Goal: Transaction & Acquisition: Book appointment/travel/reservation

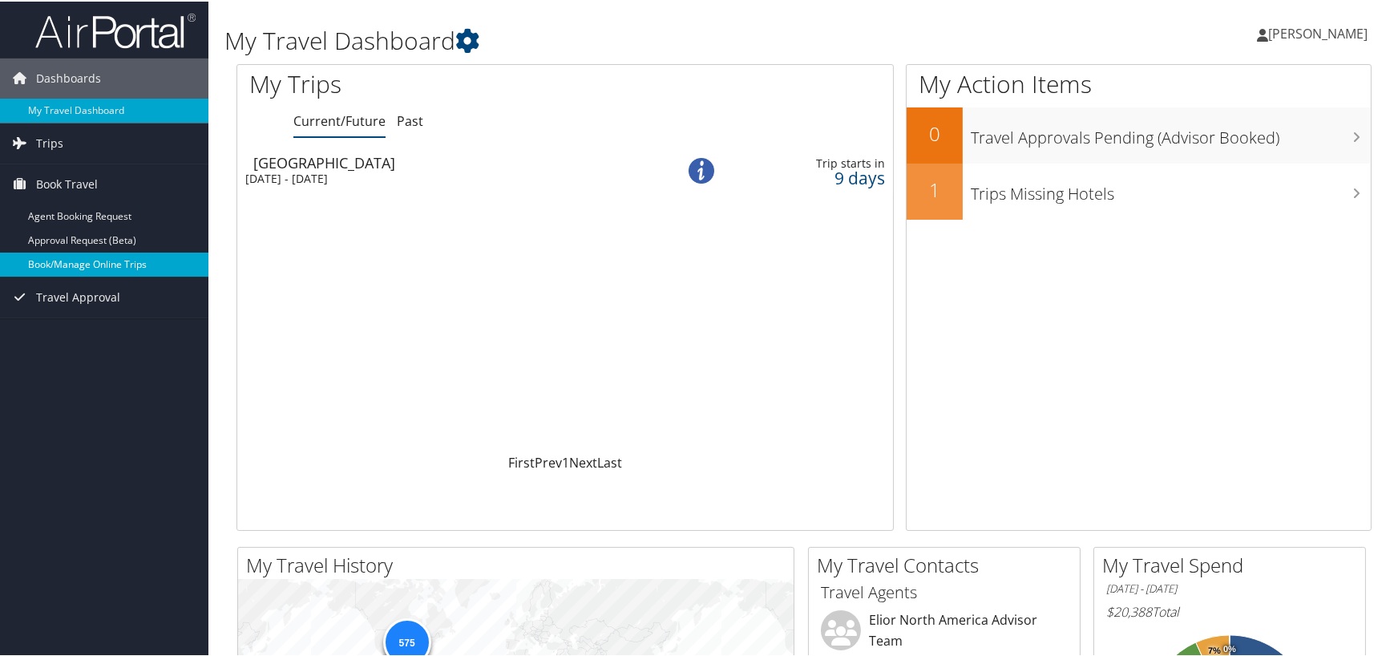
click at [90, 261] on link "Book/Manage Online Trips" at bounding box center [104, 263] width 208 height 24
